Goal: Transaction & Acquisition: Purchase product/service

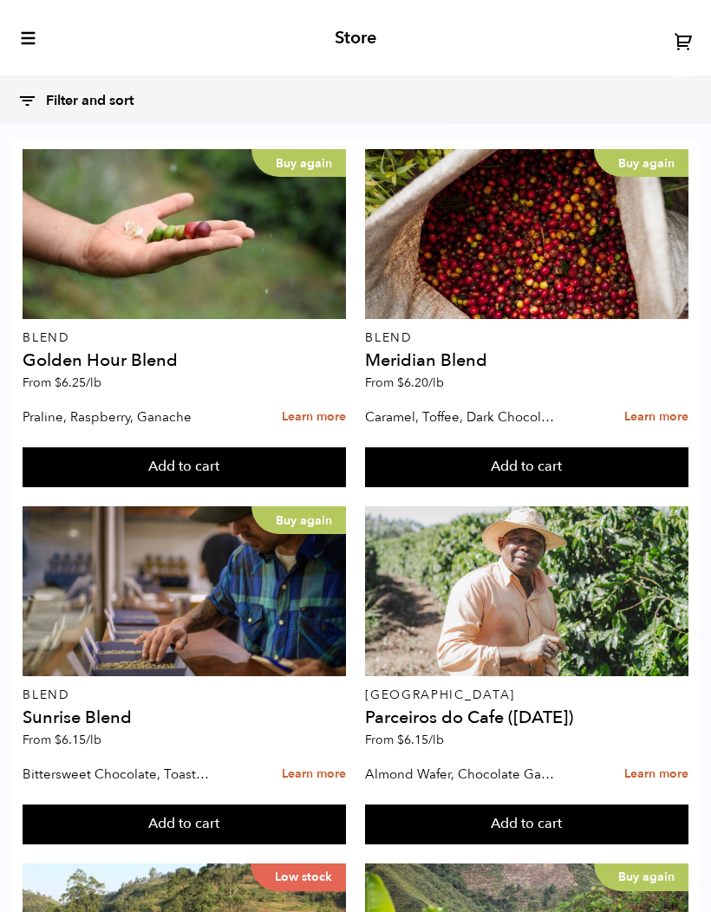
scroll to position [1873, 0]
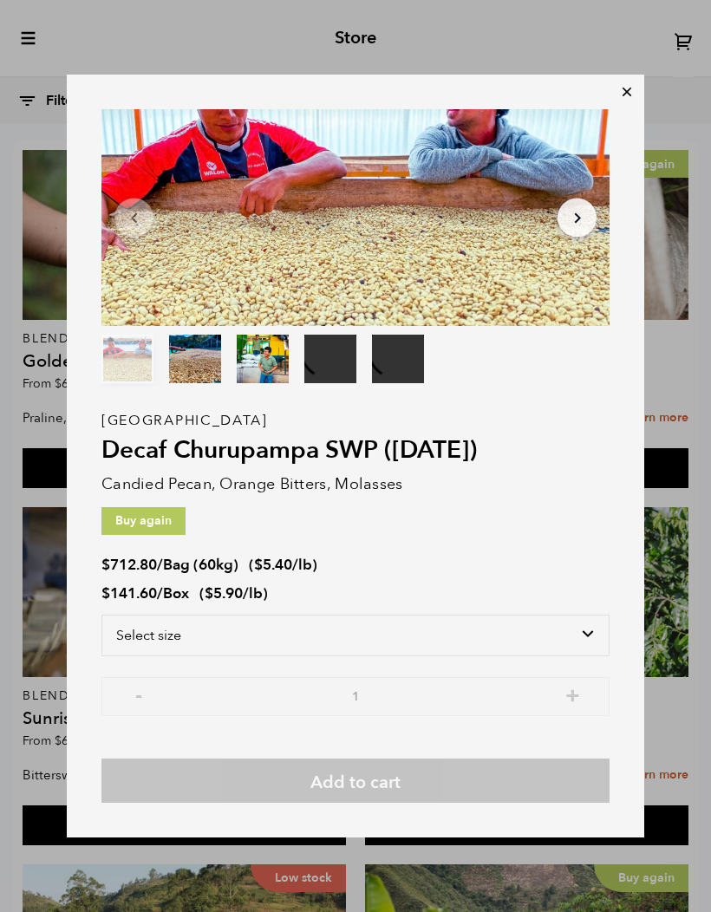
click at [595, 636] on select "Select size Bag (60kg) (132 lbs) Box (24 lbs)" at bounding box center [355, 636] width 508 height 42
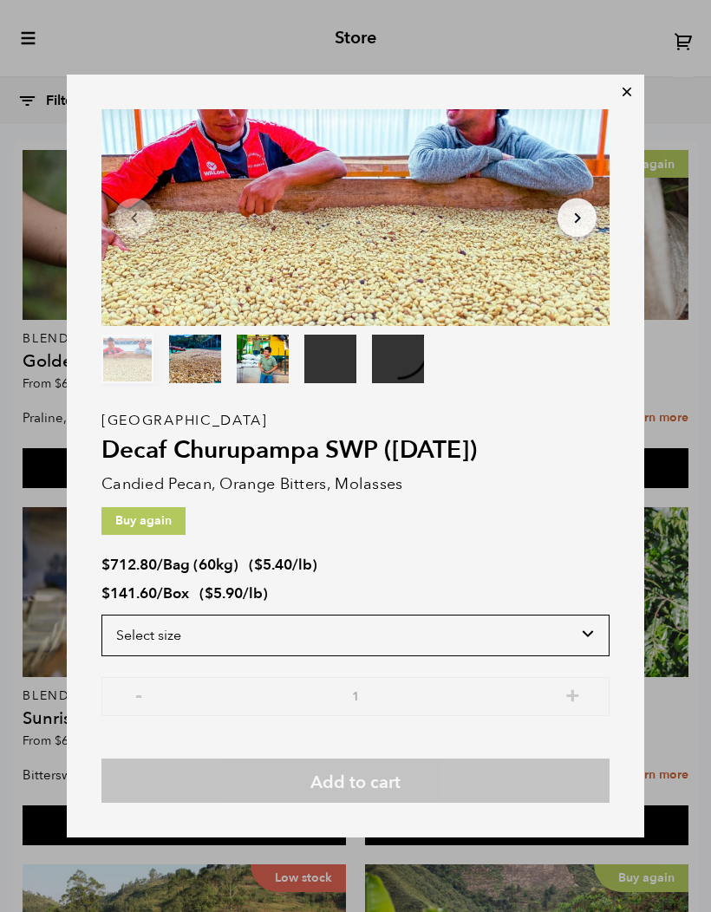
select select "box"
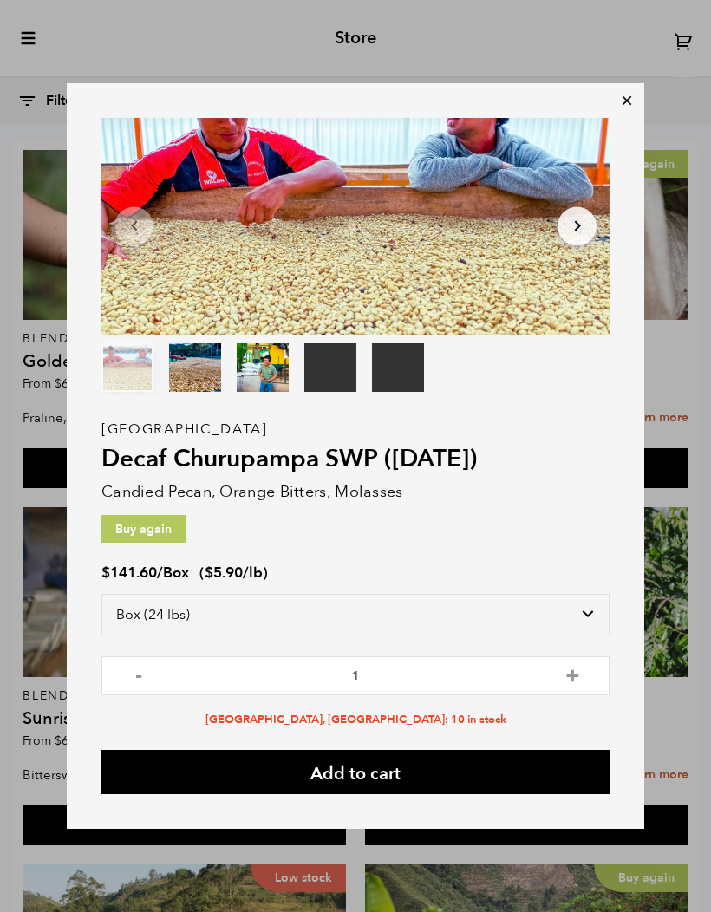
click at [552, 784] on button "Add to cart" at bounding box center [355, 772] width 508 height 44
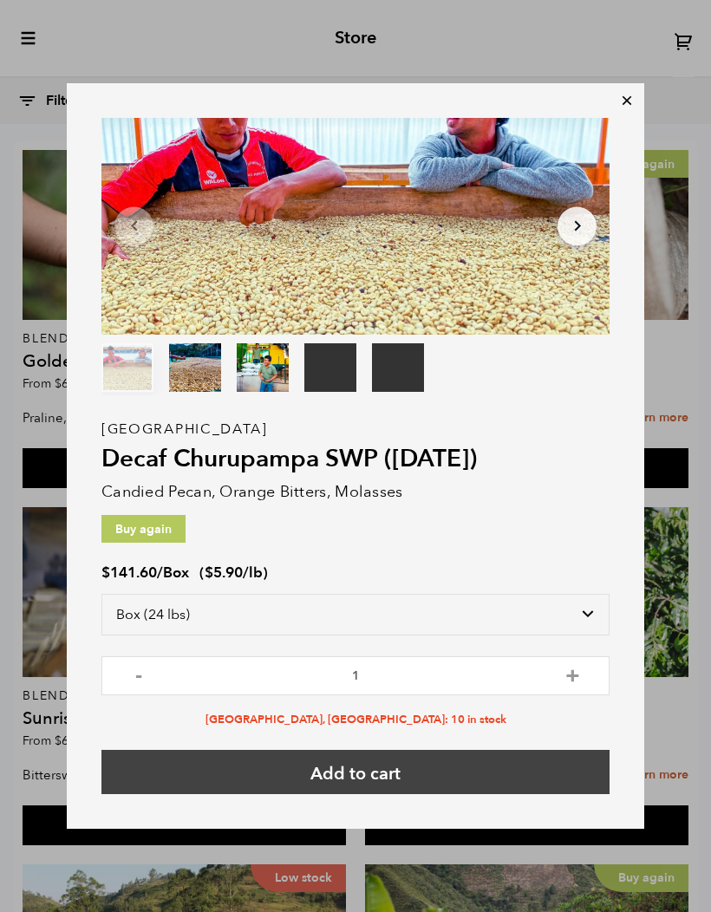
click at [543, 773] on button "Add to cart" at bounding box center [355, 772] width 508 height 44
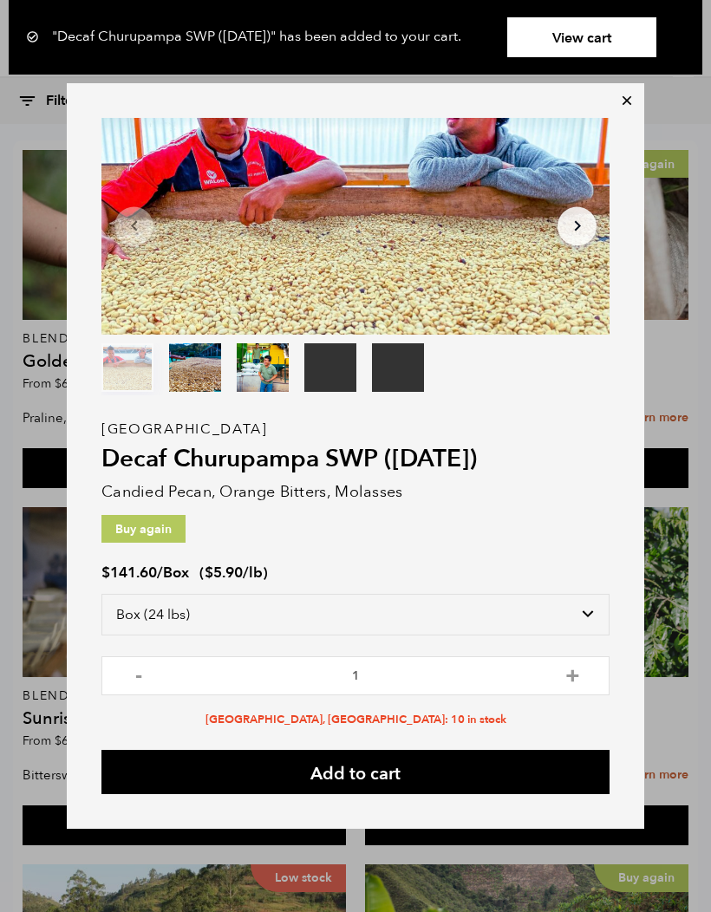
click at [631, 101] on icon at bounding box center [626, 100] width 17 height 17
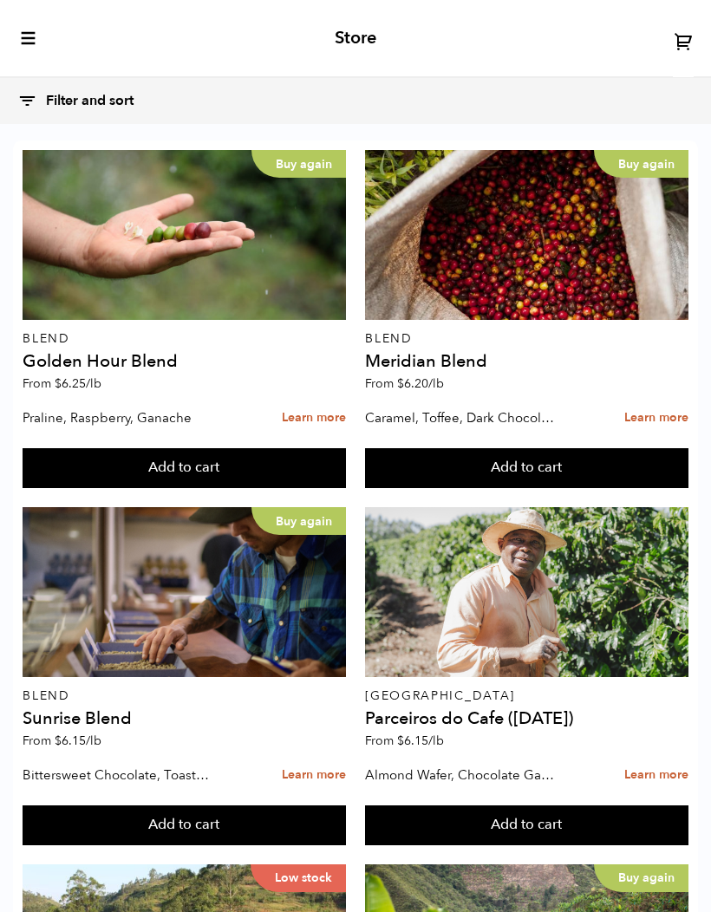
scroll to position [1772, 0]
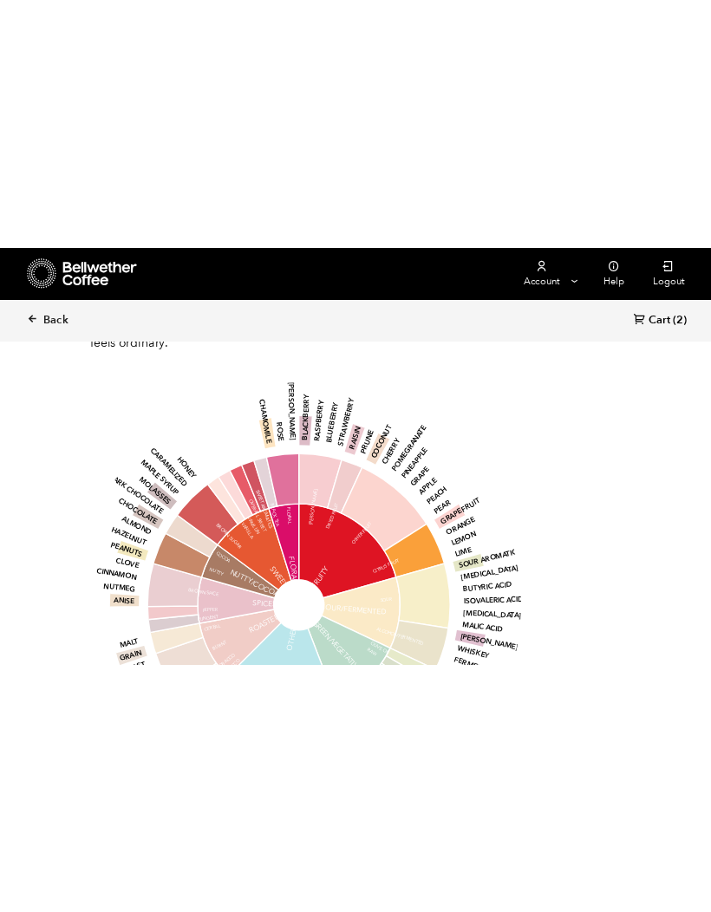
scroll to position [86089, 86151]
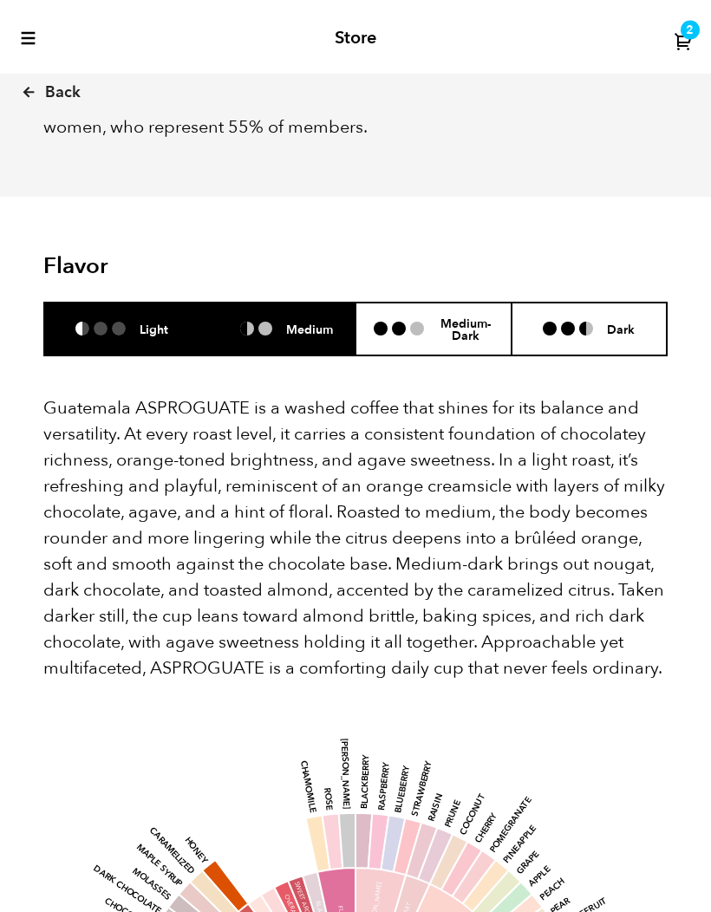
click at [337, 304] on li "Medium" at bounding box center [278, 330] width 156 height 53
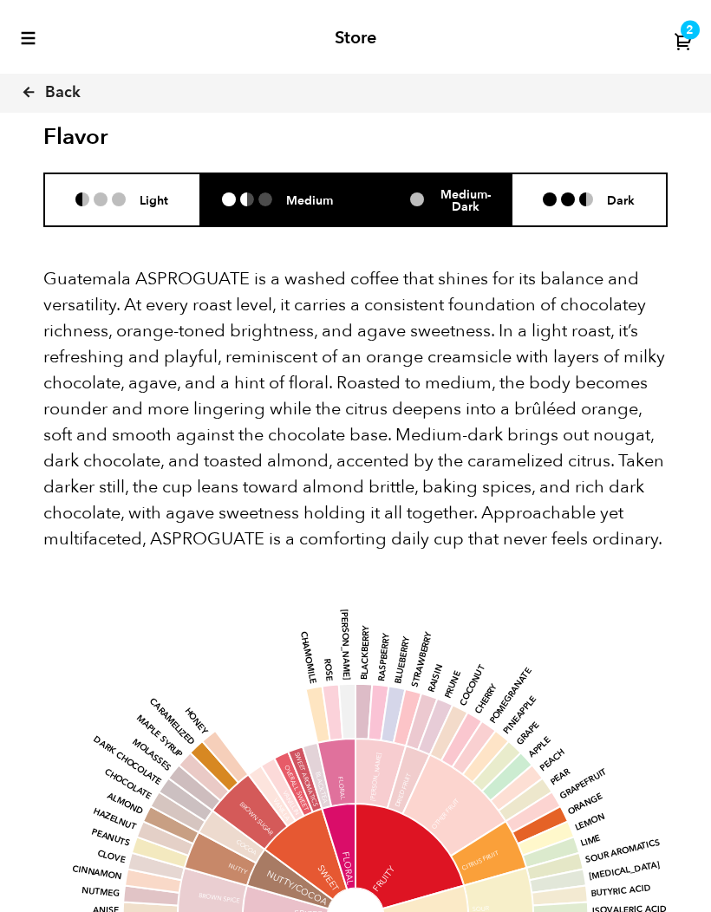
click at [472, 174] on li "Medium-Dark" at bounding box center [434, 200] width 156 height 53
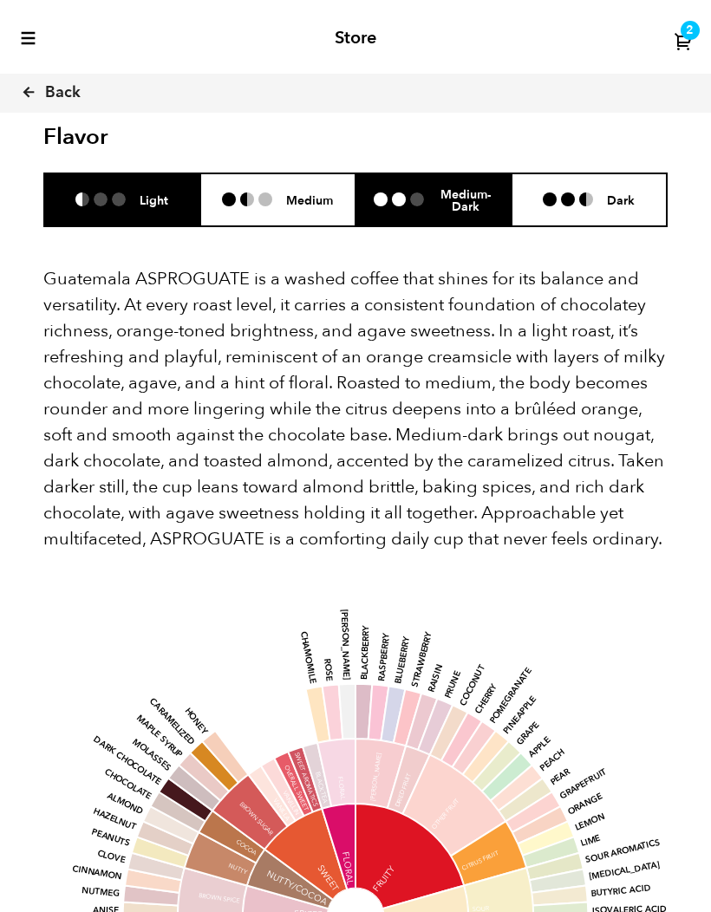
click at [82, 193] on li at bounding box center [82, 200] width 14 height 14
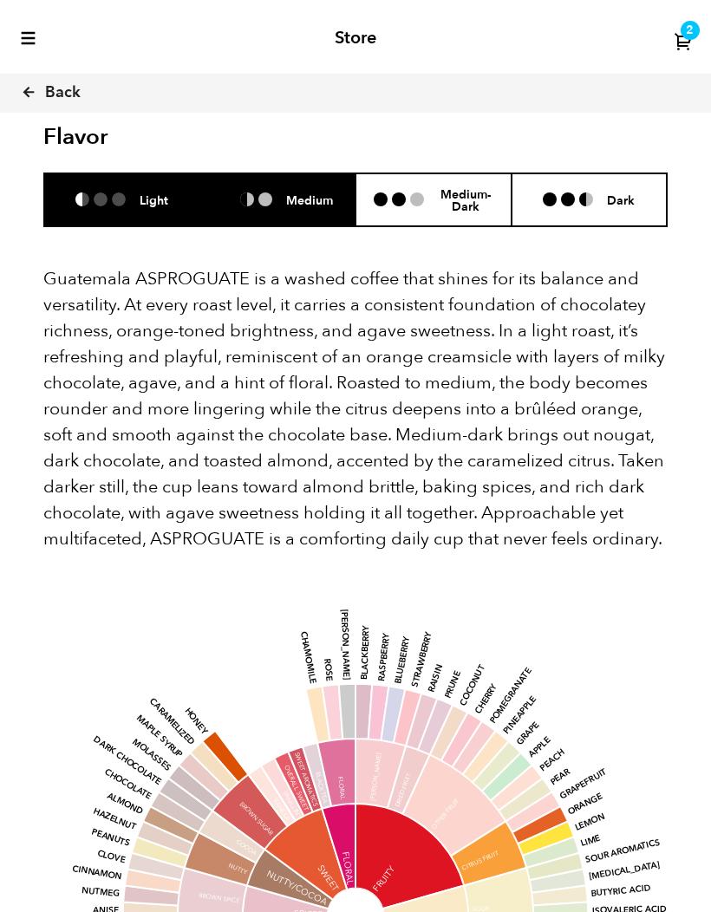
click at [292, 173] on li "Medium" at bounding box center [278, 199] width 156 height 53
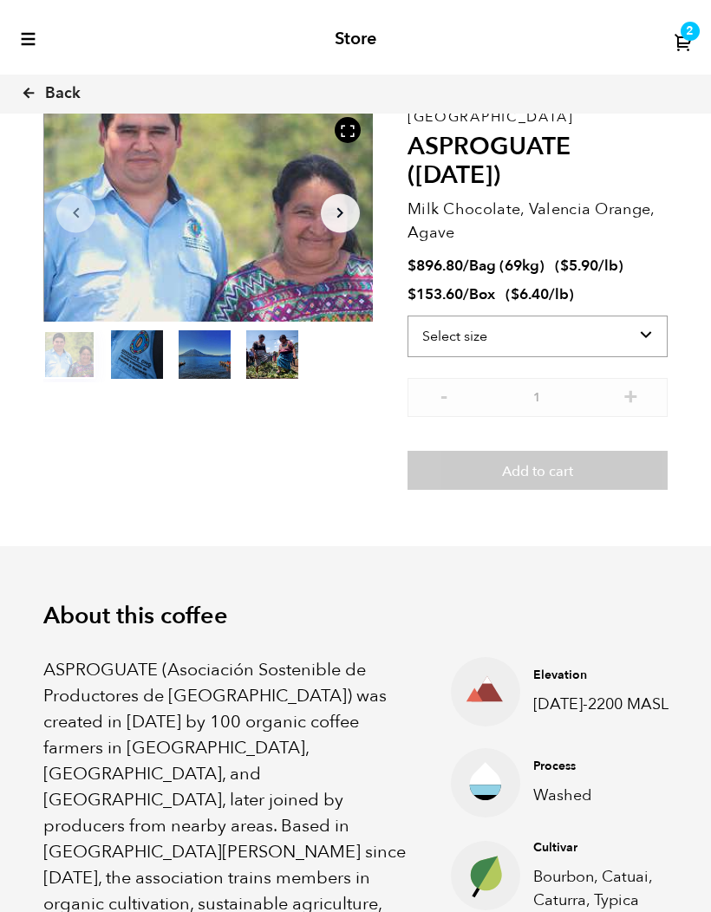
click at [652, 343] on select "Select size Bag (69kg) (152 lbs) Box (24 lbs)" at bounding box center [538, 336] width 260 height 42
select select "box"
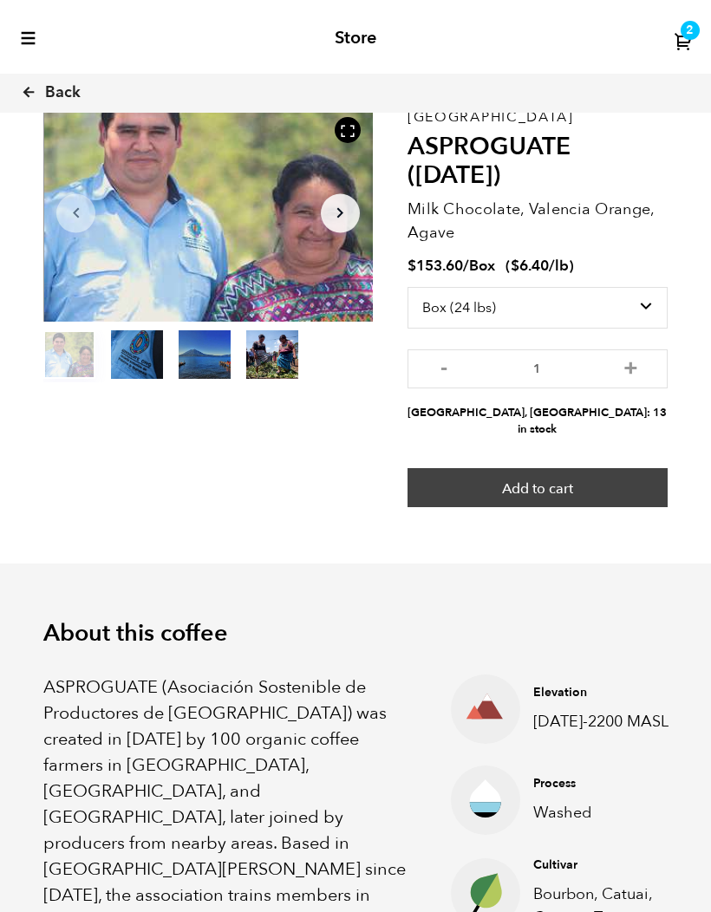
click at [647, 468] on button "Add to cart" at bounding box center [538, 488] width 260 height 40
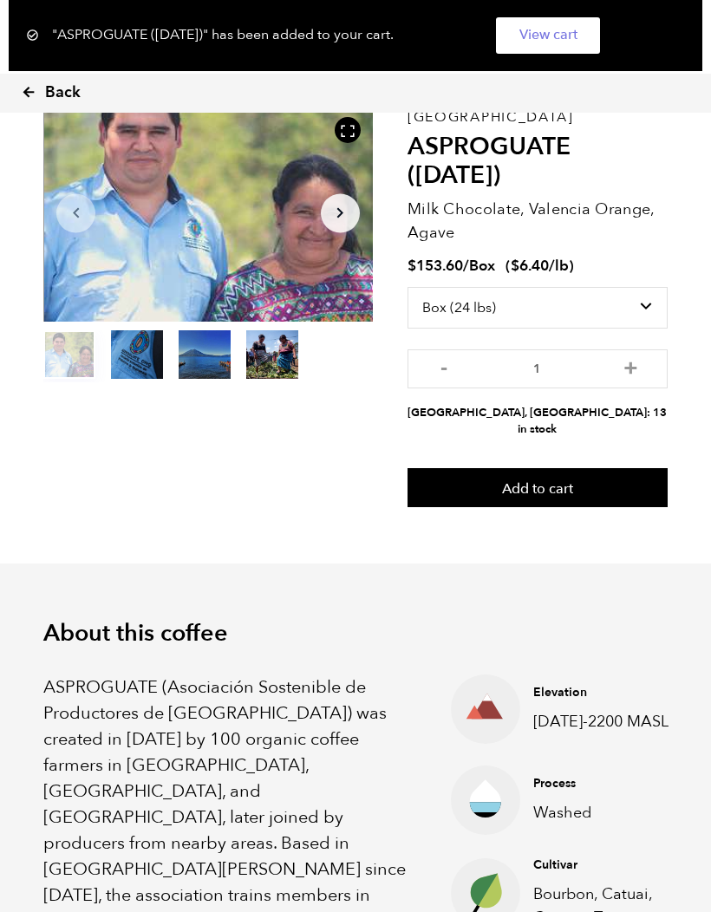
click at [32, 88] on icon at bounding box center [29, 92] width 16 height 16
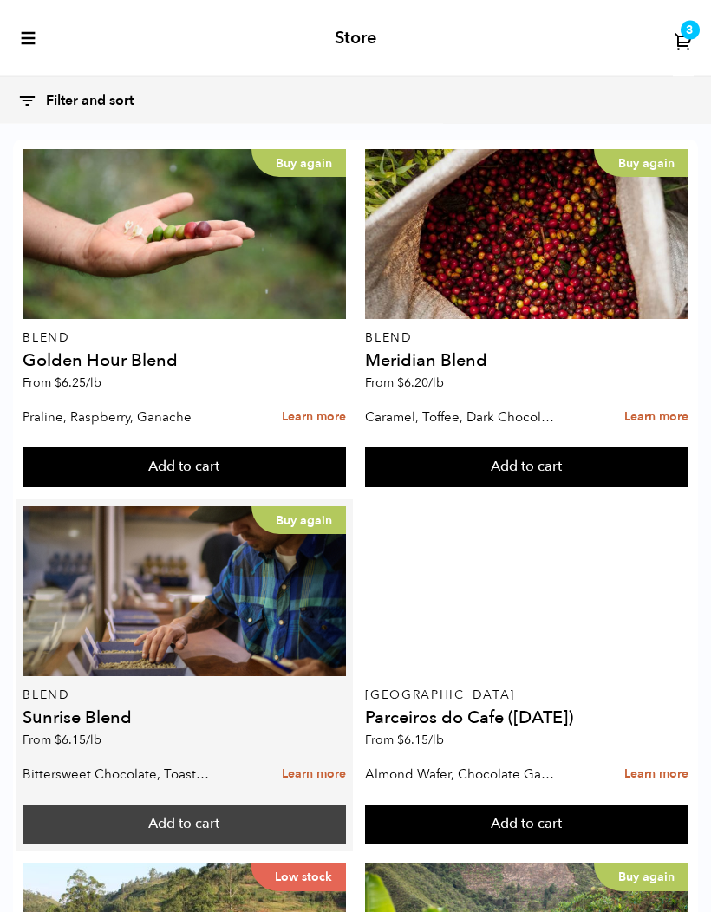
click at [129, 806] on button "Add to cart" at bounding box center [185, 826] width 324 height 40
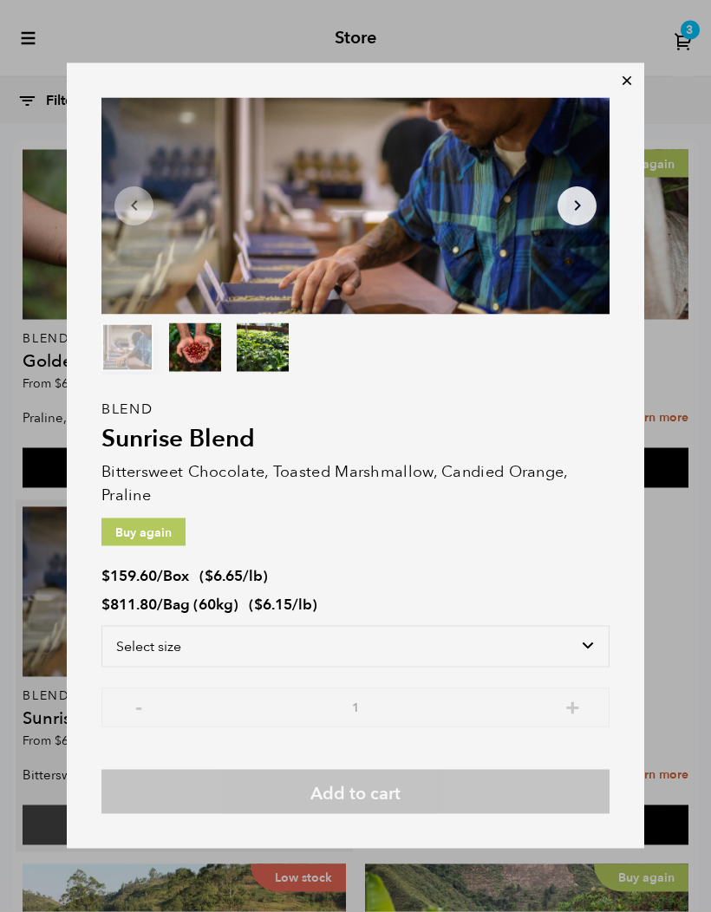
scroll to position [91, 0]
click at [593, 668] on select "Select size Bag (60kg) (132 lbs) Box (24 lbs)" at bounding box center [355, 647] width 508 height 42
select select "box"
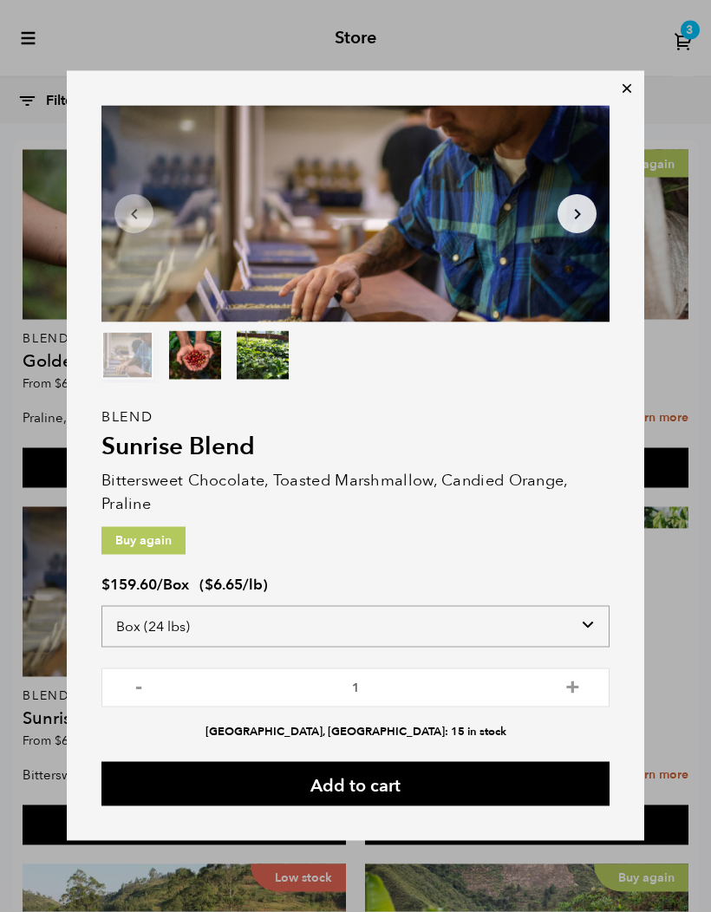
scroll to position [256, 0]
click at [625, 97] on icon at bounding box center [626, 88] width 17 height 17
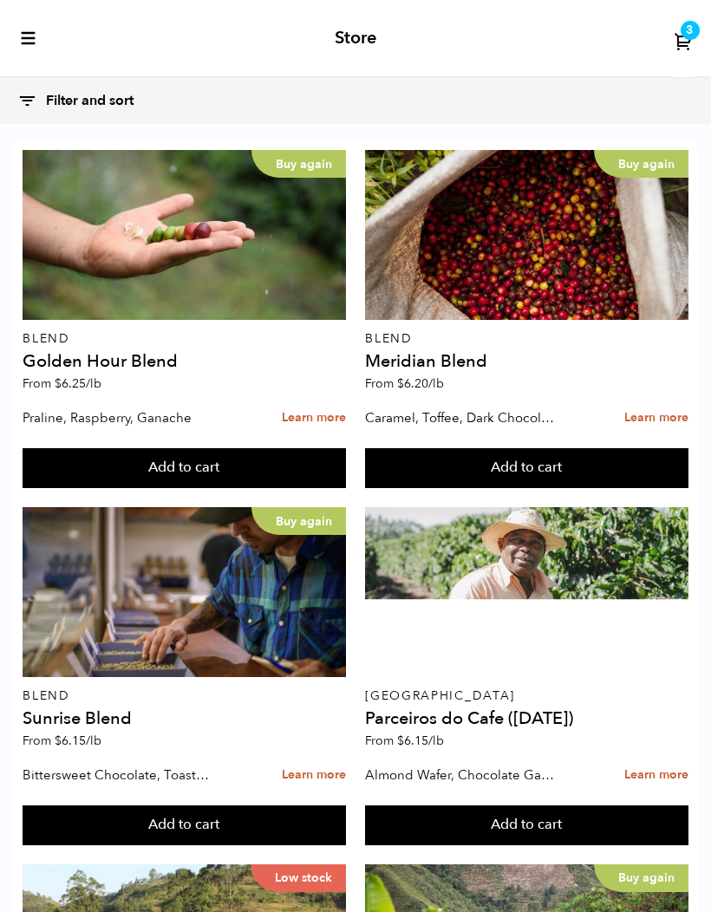
click at [692, 35] on span "3" at bounding box center [690, 31] width 8 height 16
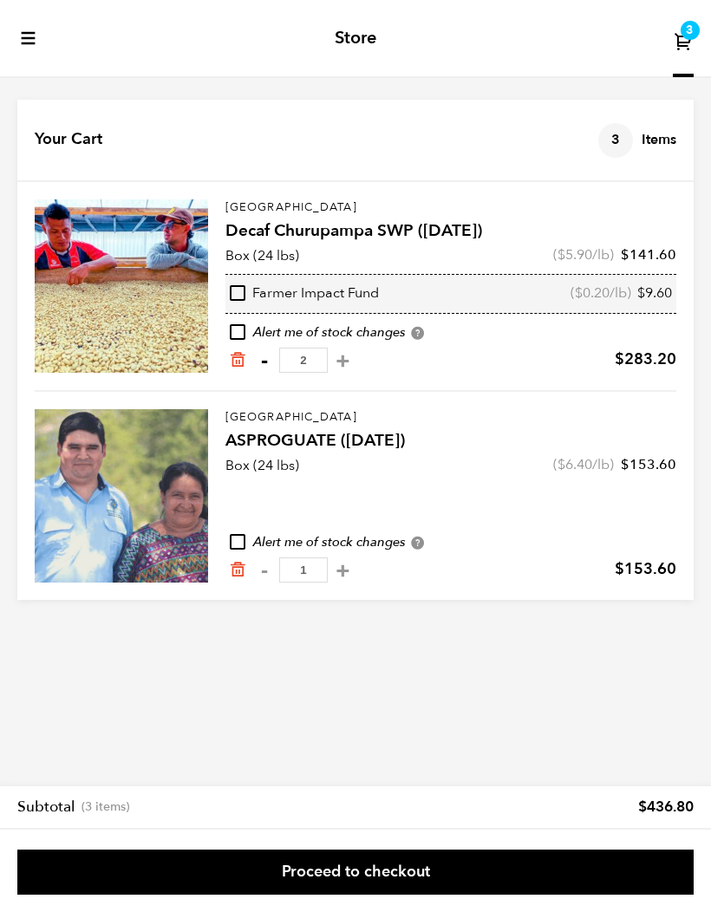
click at [268, 363] on button "-" at bounding box center [264, 360] width 22 height 17
type input "1"
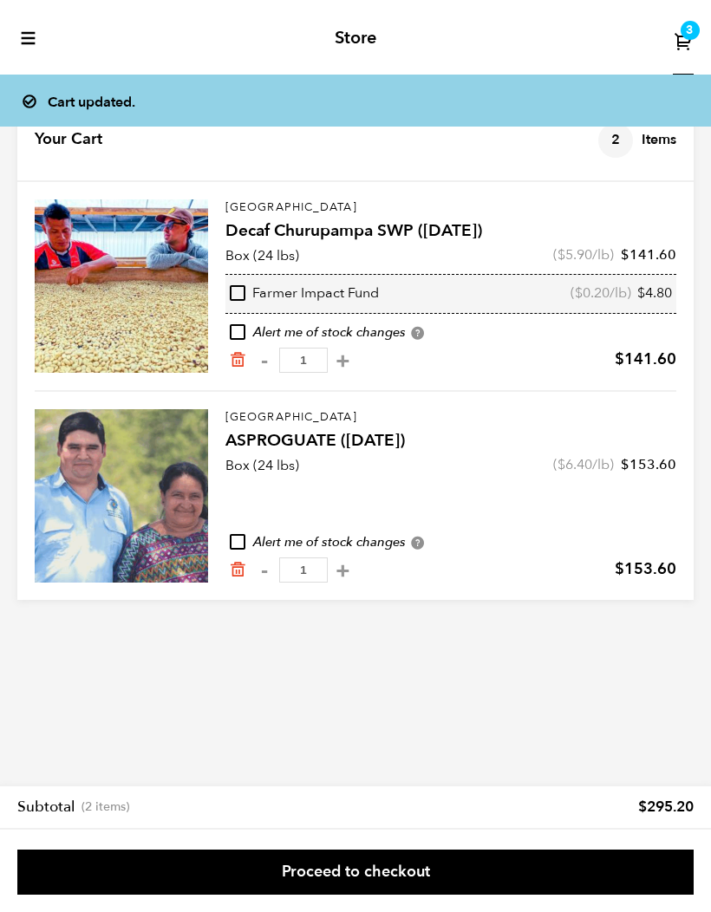
click at [37, 34] on icon "toggle-mobile-menu" at bounding box center [28, 37] width 17 height 17
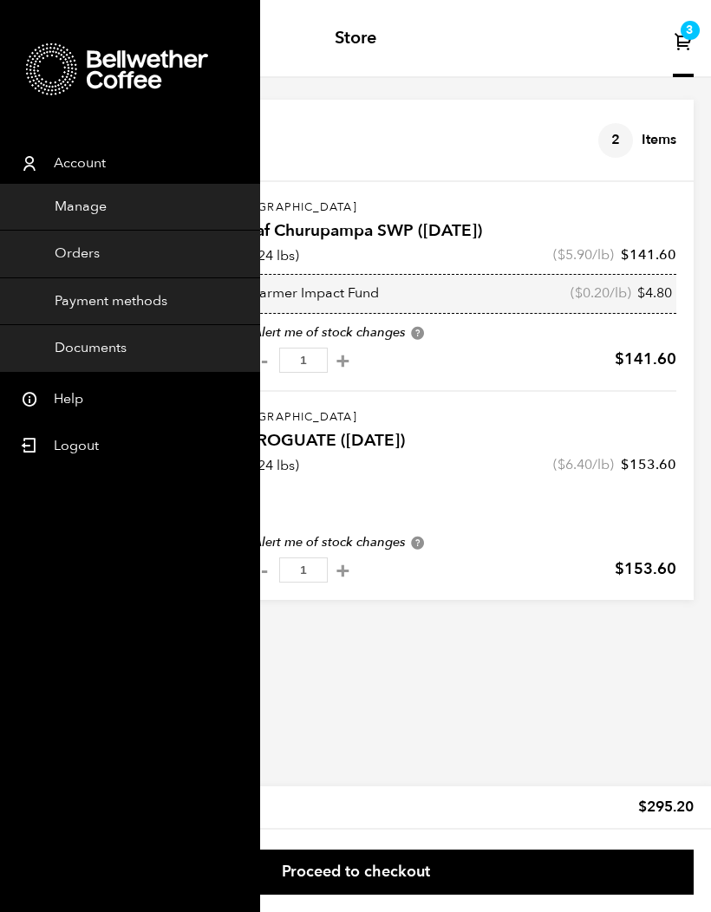
click at [420, 46] on div "Store 3" at bounding box center [355, 39] width 711 height 78
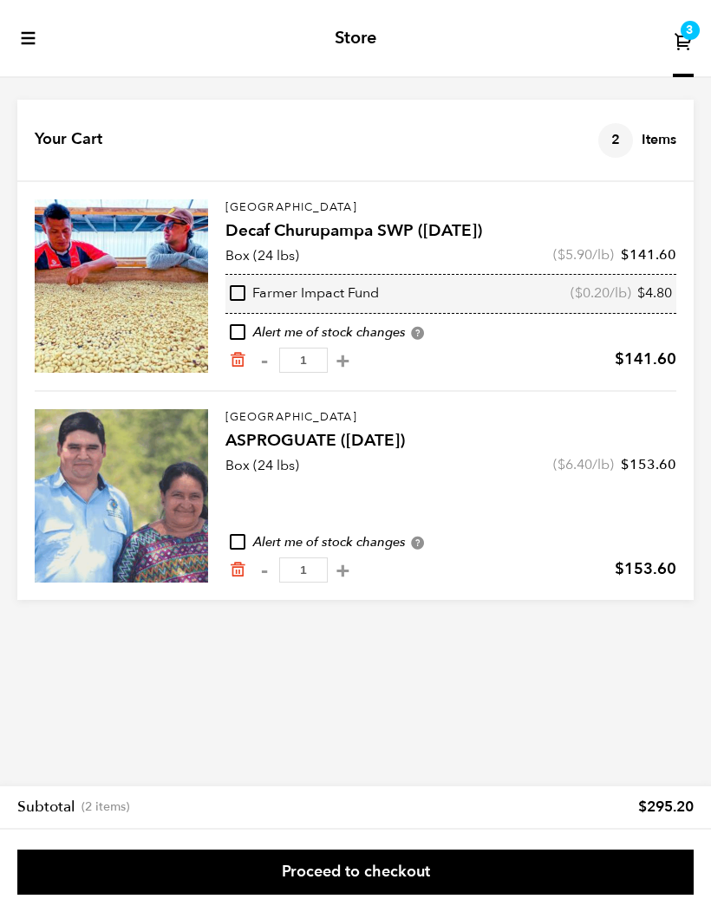
click at [346, 43] on h2 "Store" at bounding box center [356, 38] width 42 height 21
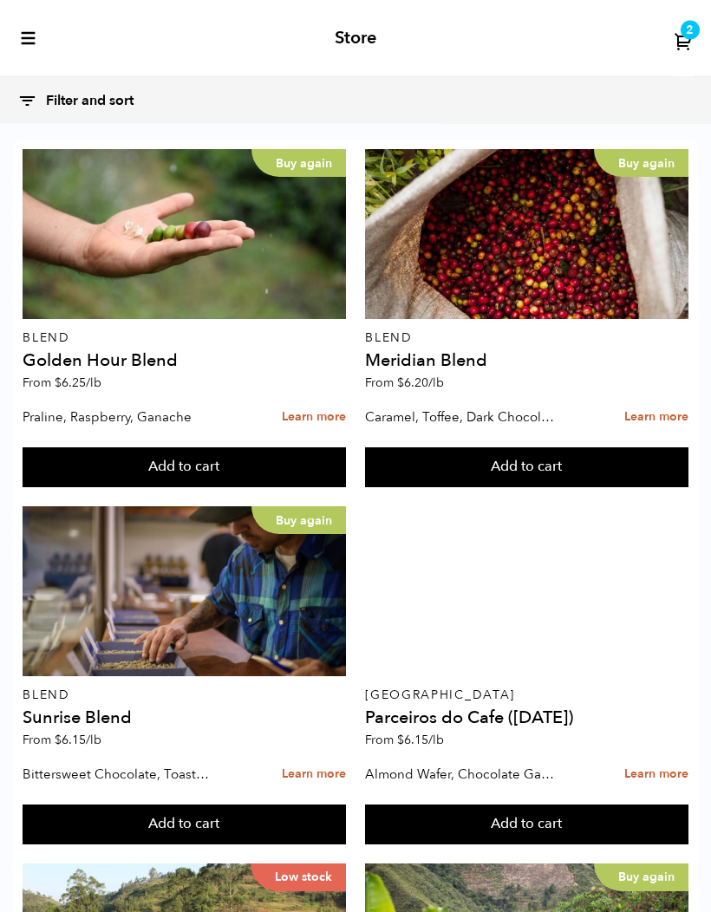
scroll to position [1827, 0]
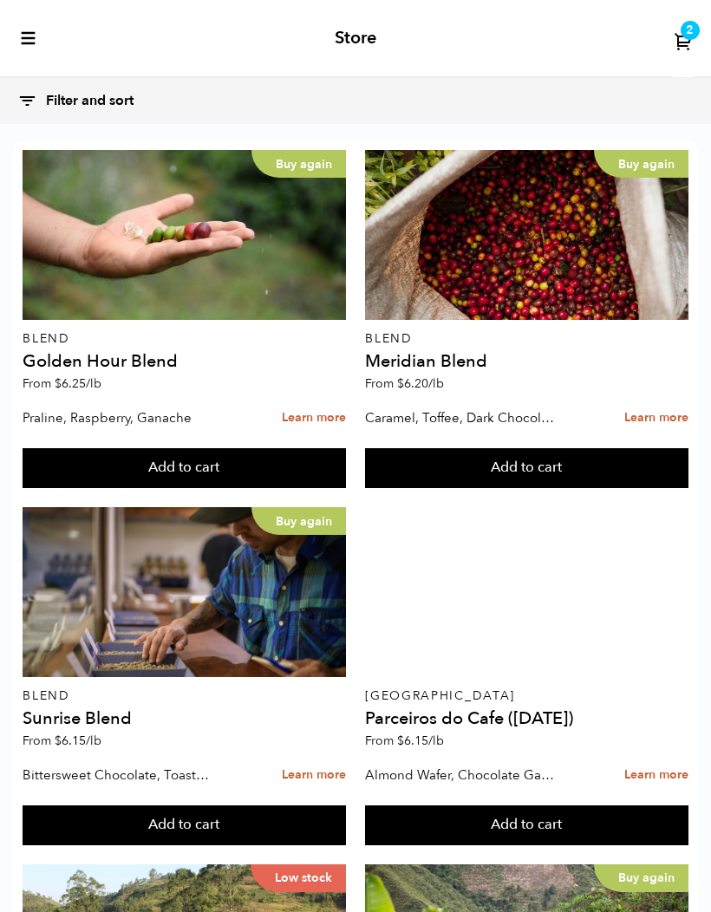
scroll to position [253, 0]
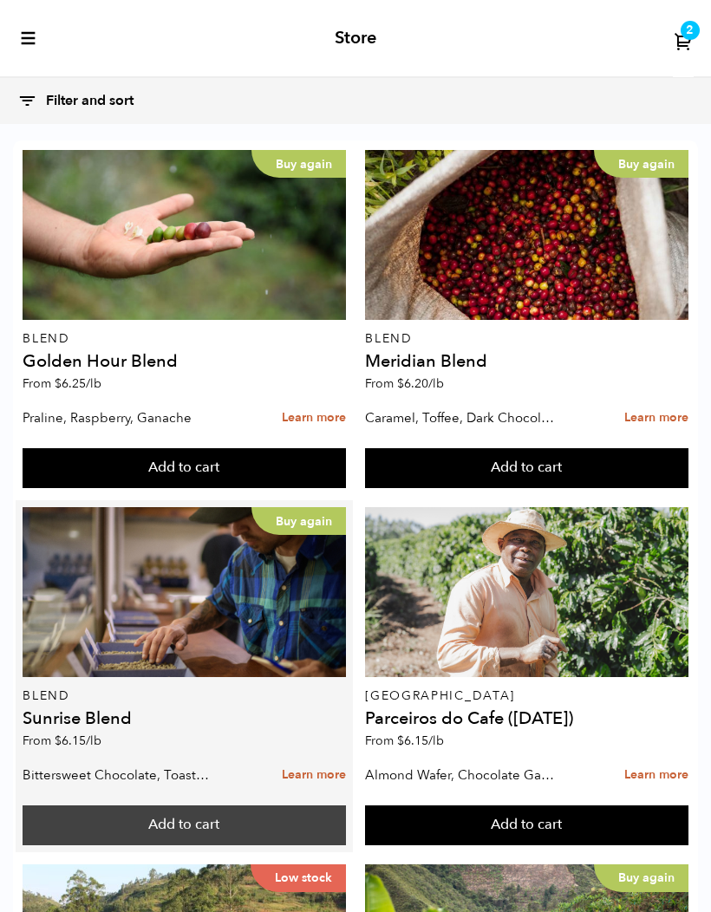
click at [104, 806] on button "Add to cart" at bounding box center [185, 826] width 324 height 40
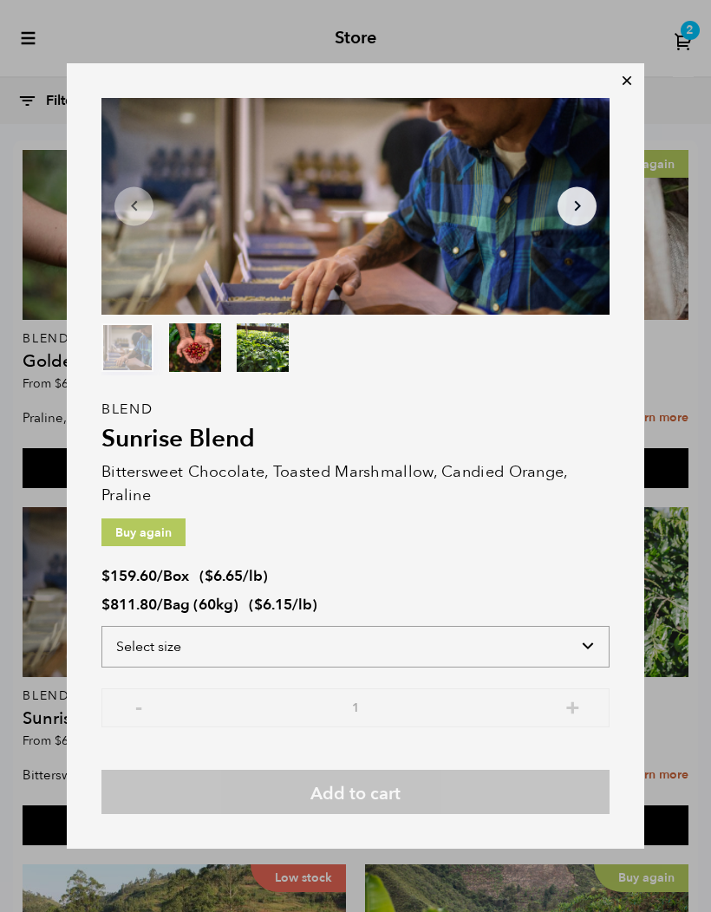
click at [538, 668] on select "Select size Bag (60kg) (132 lbs) Box (24 lbs)" at bounding box center [355, 647] width 508 height 42
select select "box"
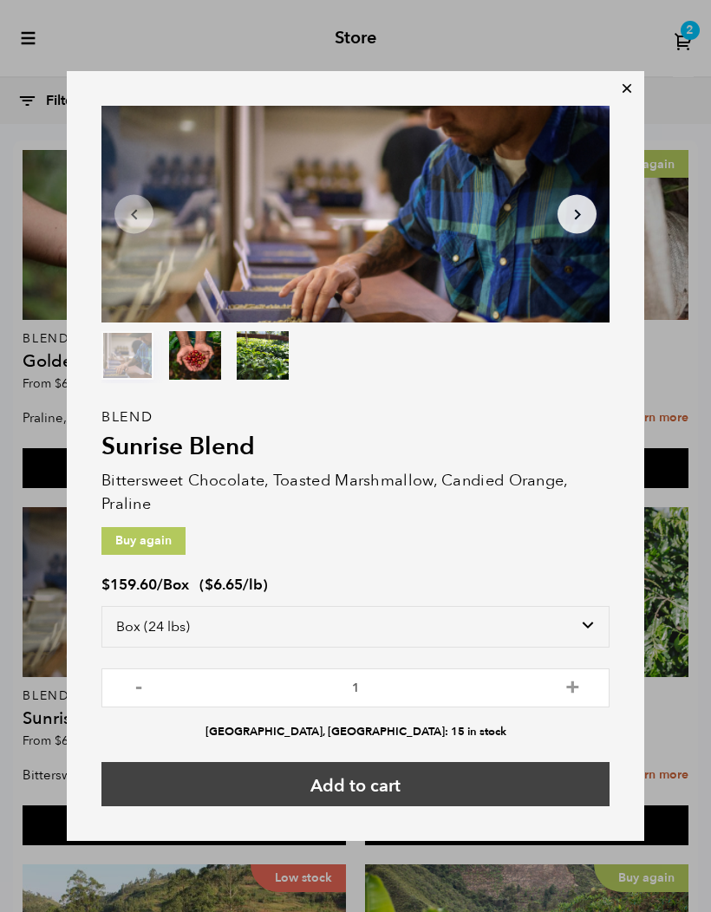
click at [546, 807] on button "Add to cart" at bounding box center [355, 784] width 508 height 44
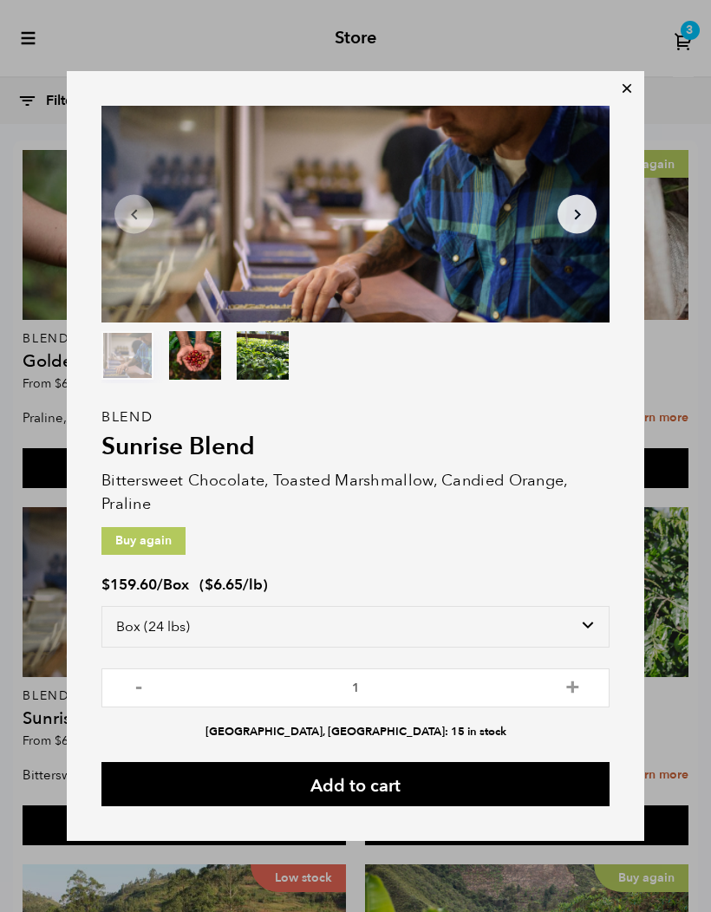
click at [627, 97] on icon at bounding box center [626, 88] width 17 height 17
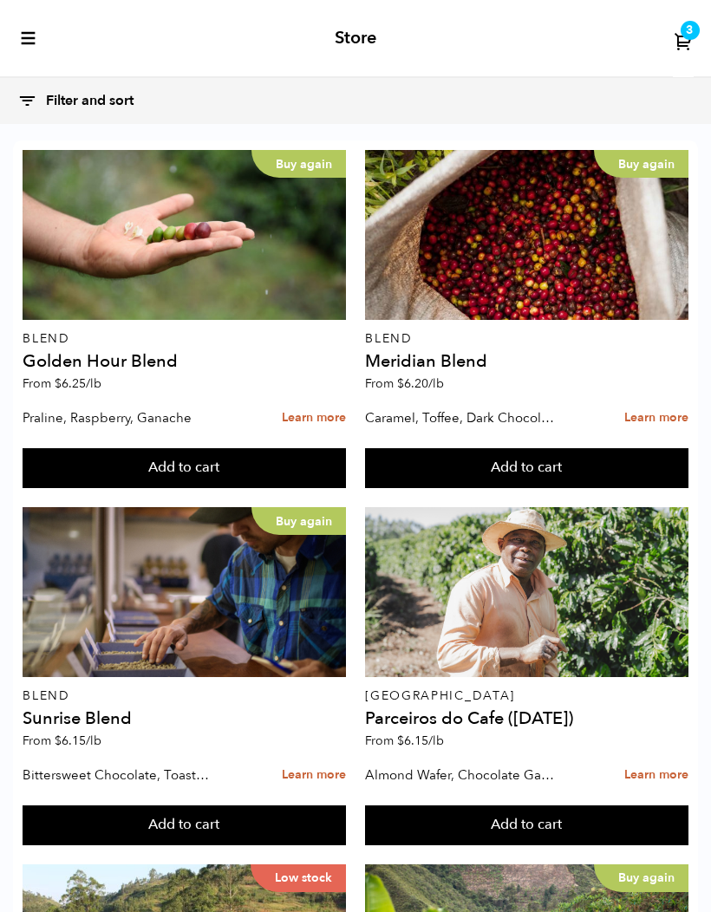
click at [696, 26] on div "3" at bounding box center [690, 30] width 19 height 19
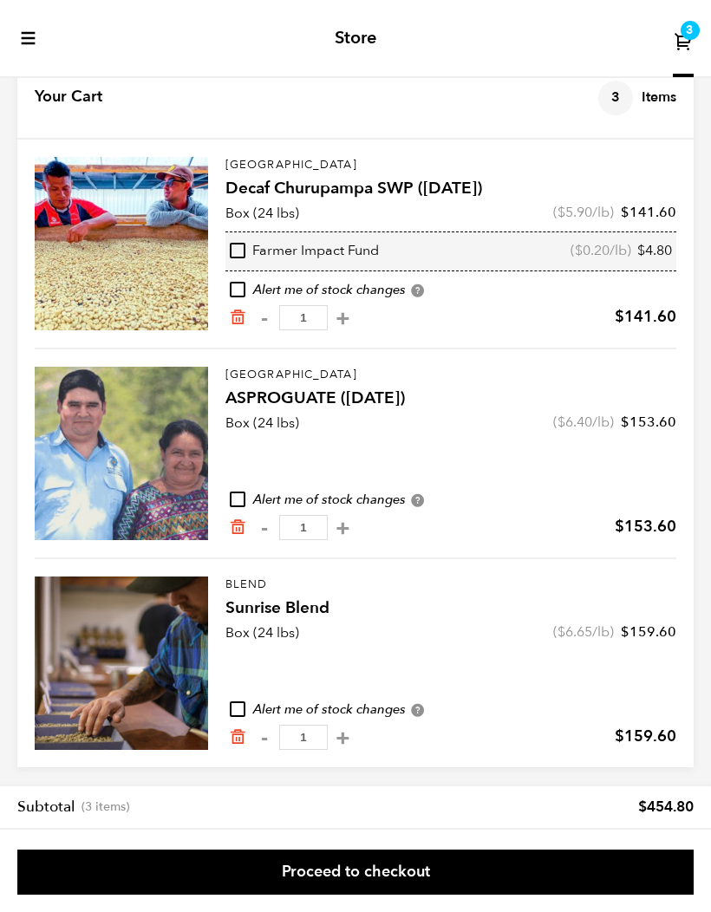
scroll to position [44, 0]
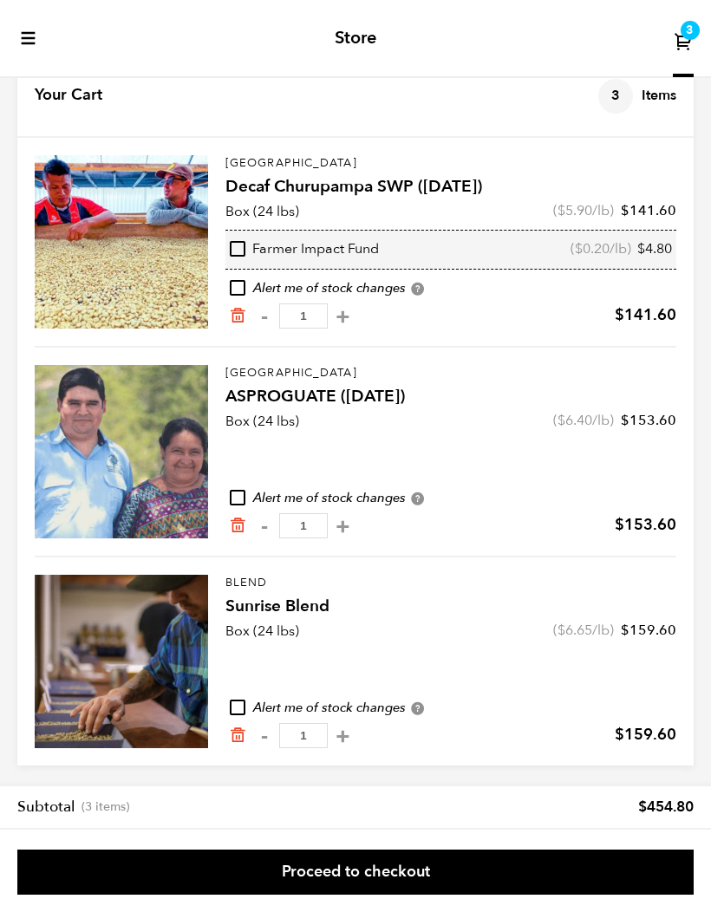
click at [245, 252] on input "checkbox" at bounding box center [238, 249] width 16 height 16
checkbox input "true"
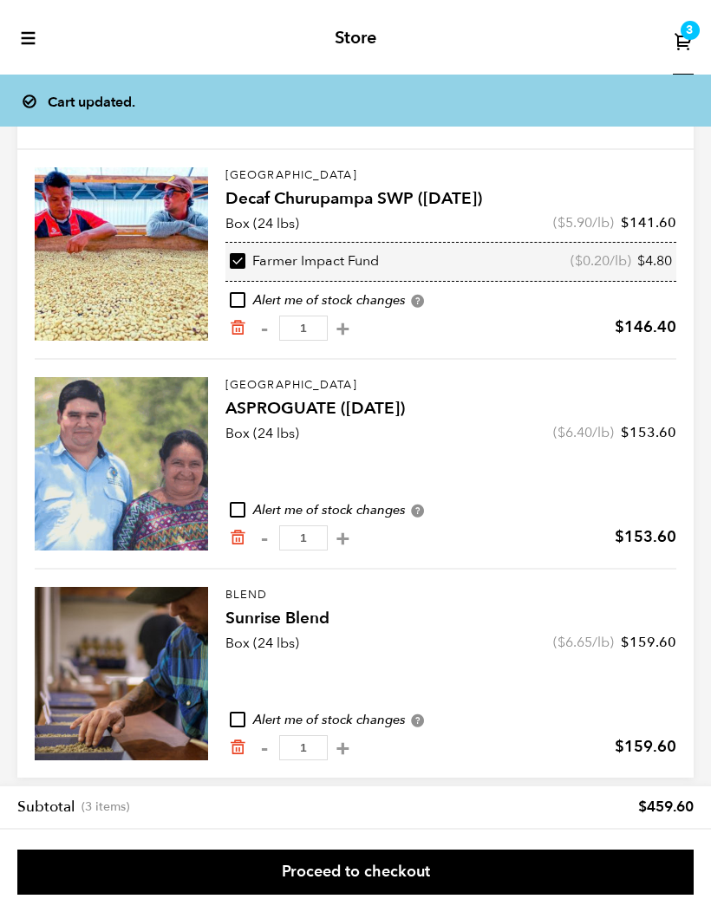
scroll to position [49, 0]
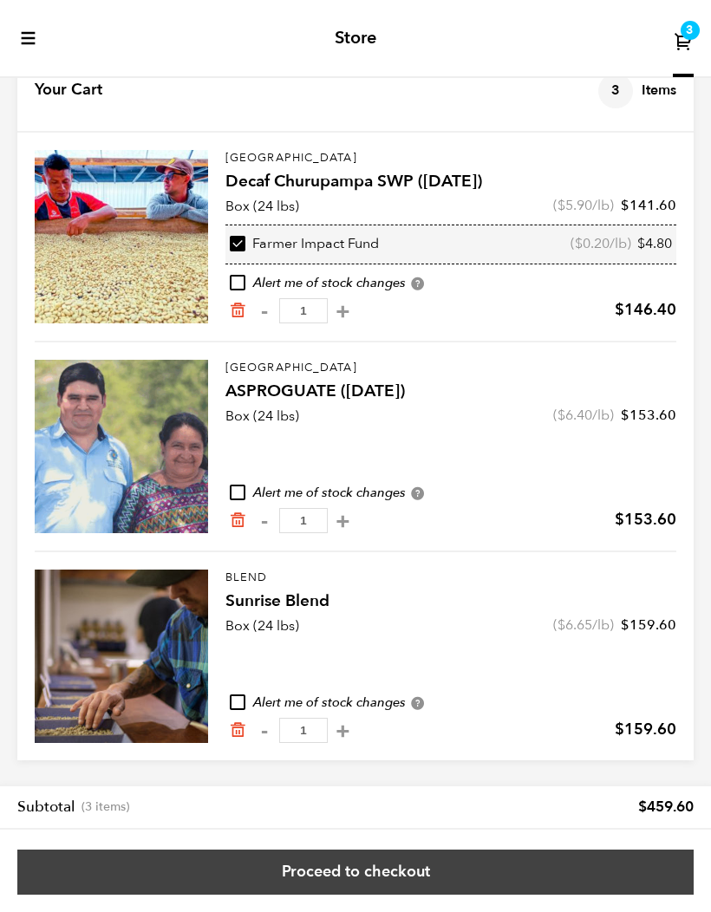
click at [408, 884] on link "Proceed to checkout" at bounding box center [355, 872] width 676 height 45
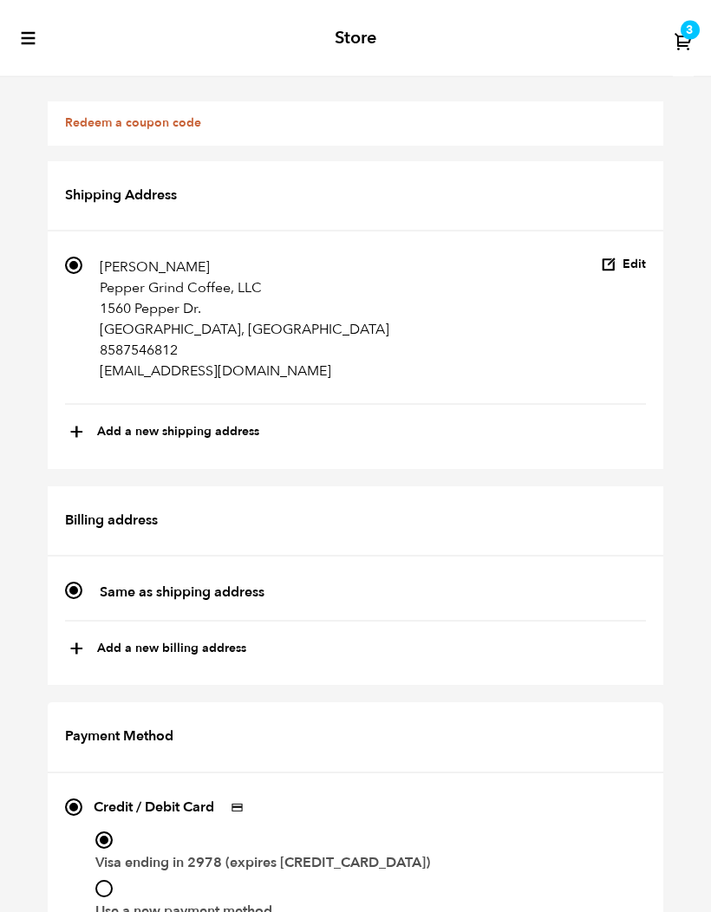
scroll to position [934, 0]
click at [688, 39] on icon at bounding box center [684, 41] width 20 height 20
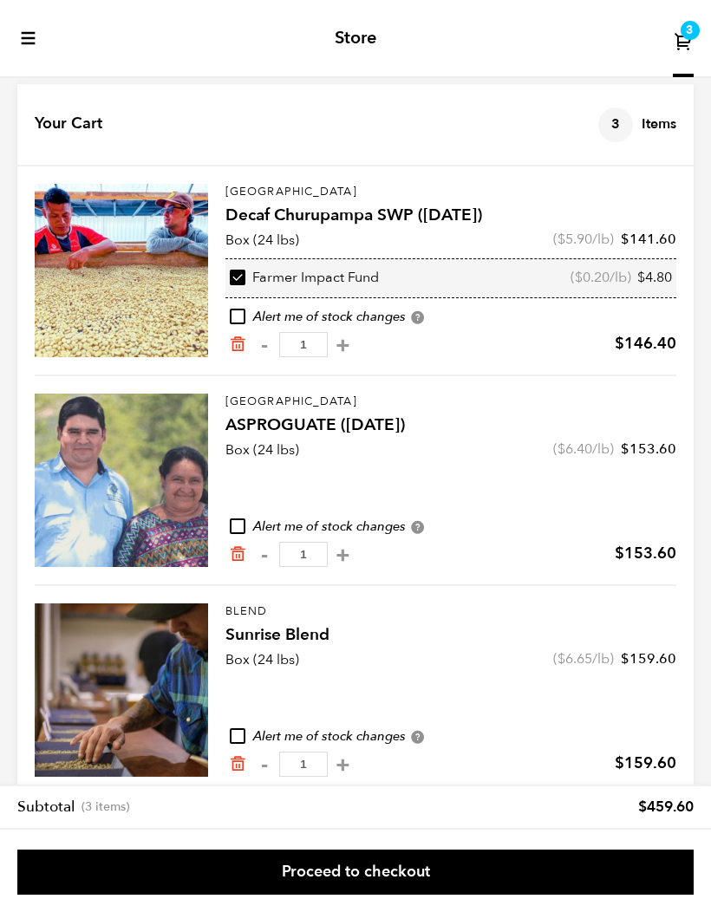
scroll to position [49, 0]
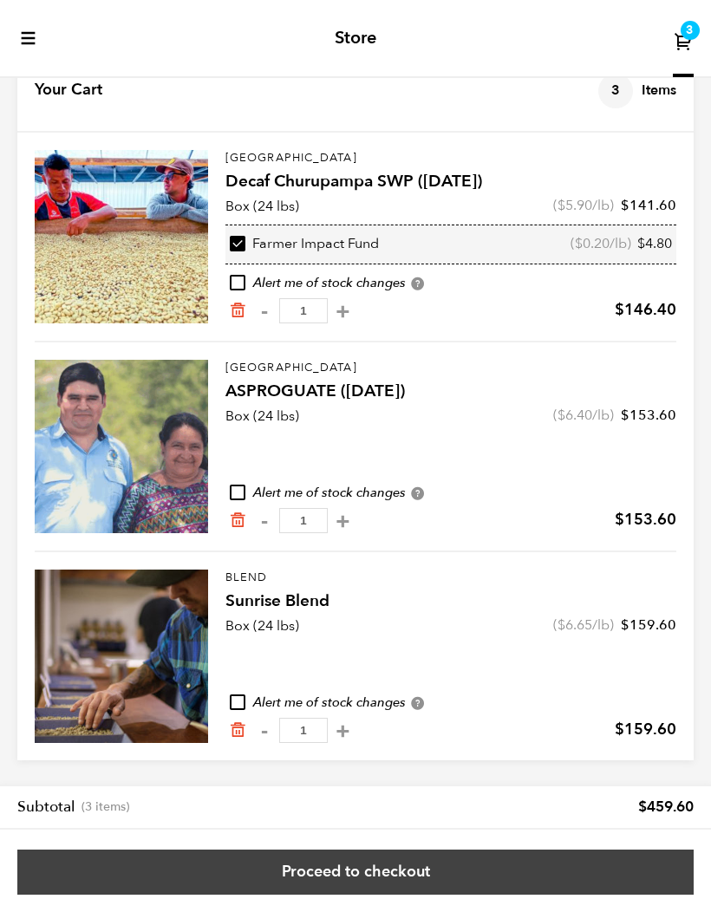
click at [128, 879] on link "Proceed to checkout" at bounding box center [355, 872] width 676 height 45
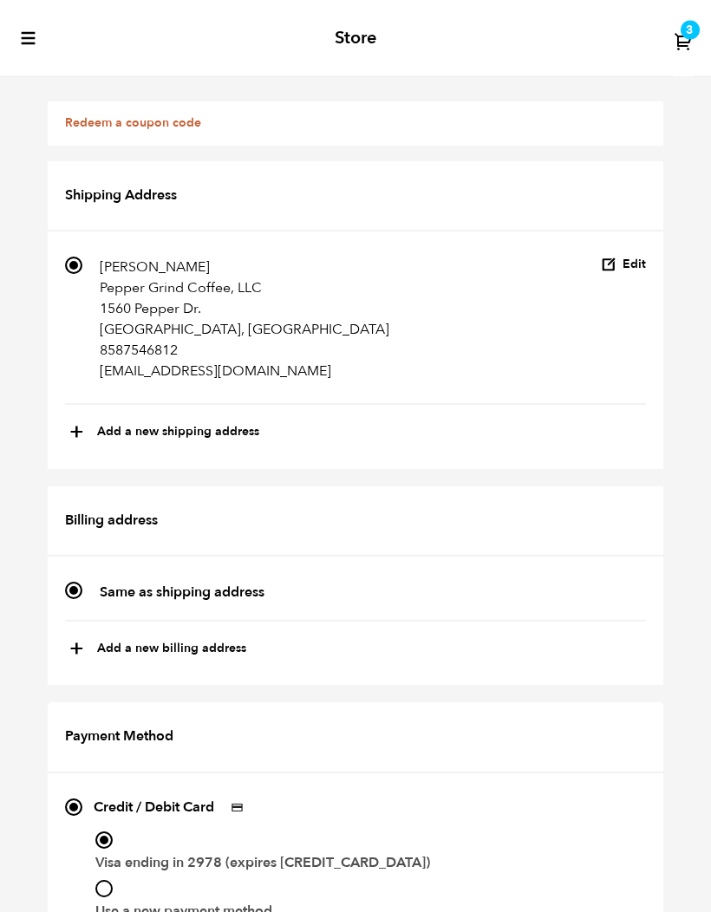
scroll to position [1145, 0]
